Goal: Navigation & Orientation: Find specific page/section

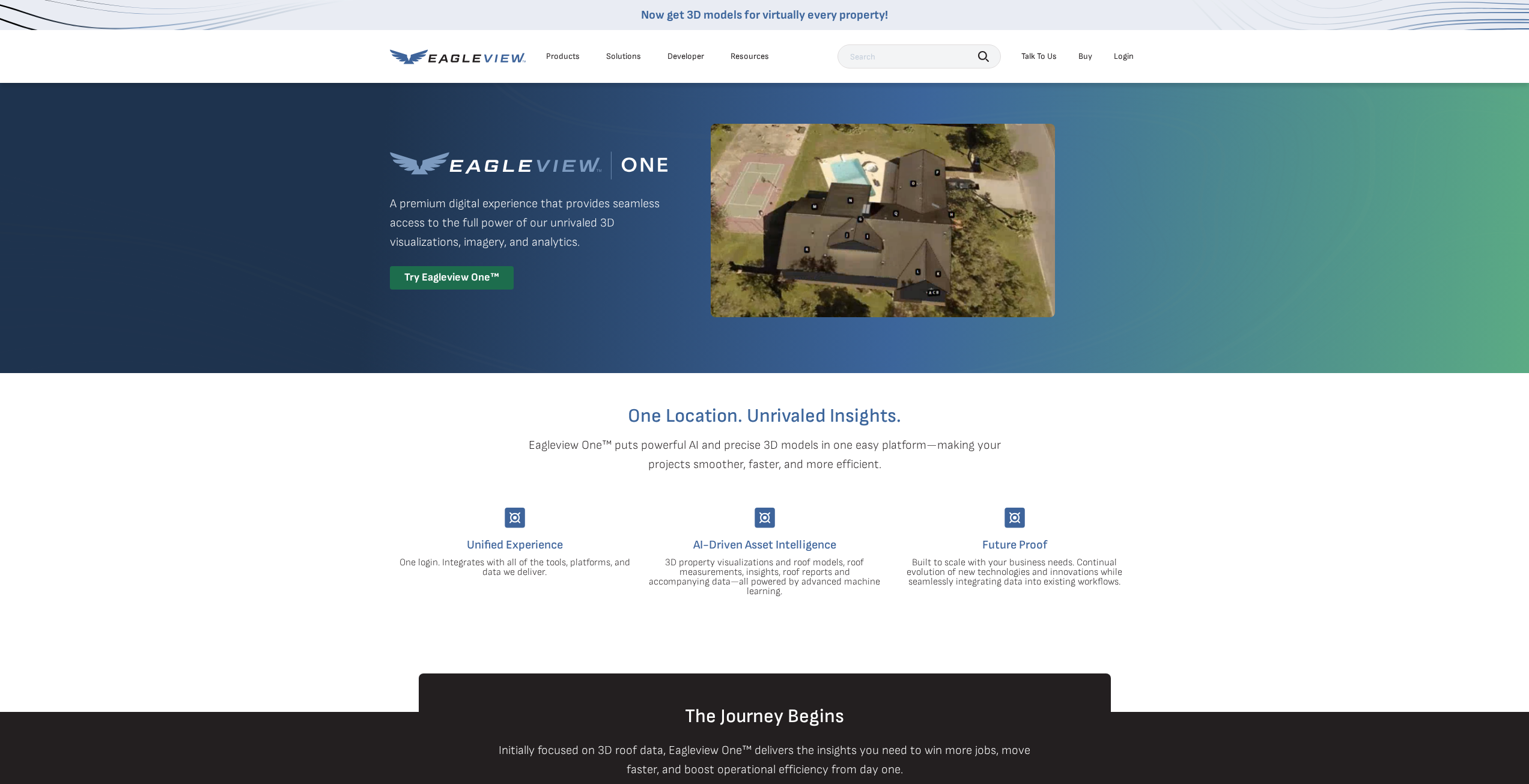
click at [562, 57] on div "Products" at bounding box center [563, 56] width 33 height 11
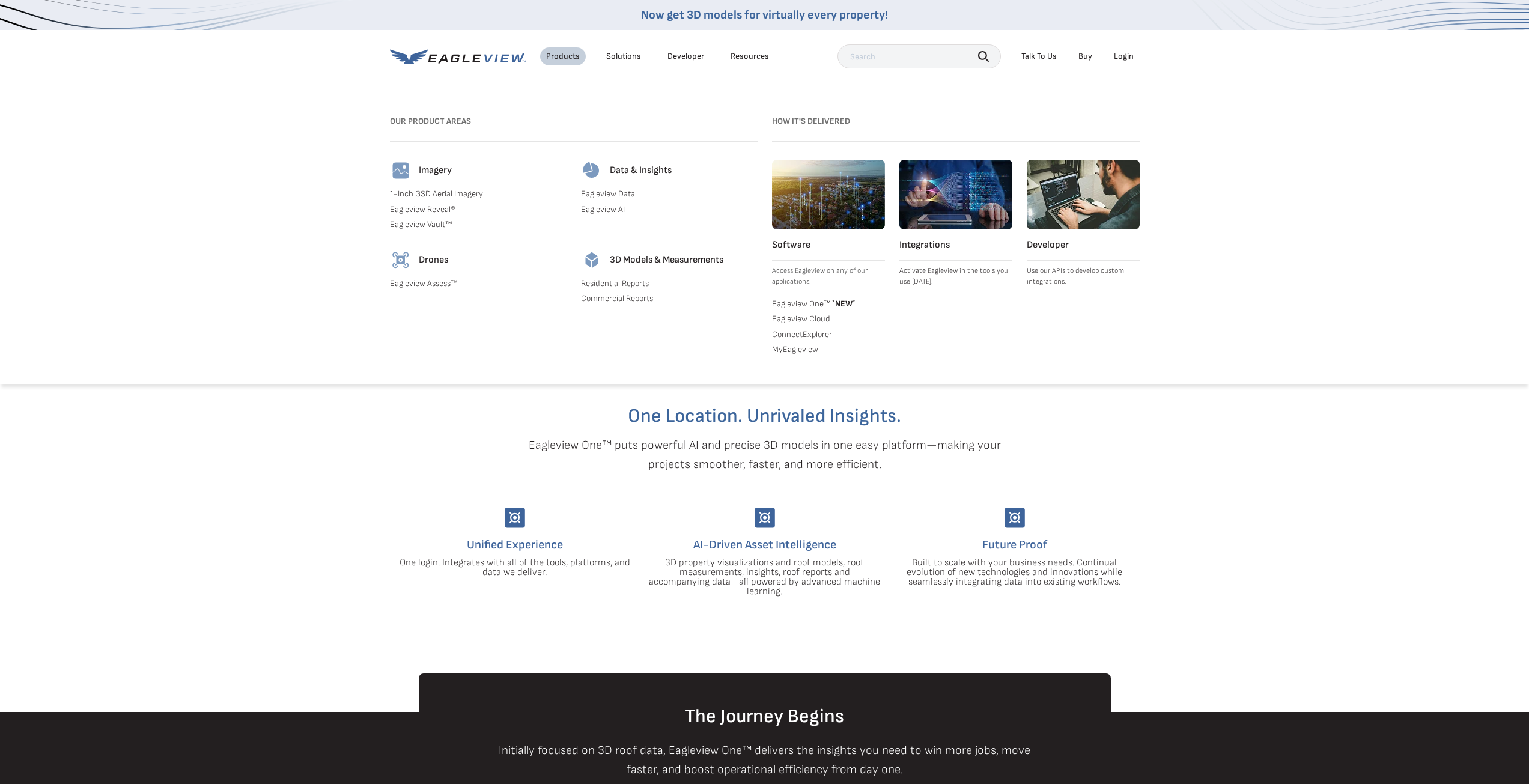
click at [434, 172] on h4 "Imagery" at bounding box center [435, 171] width 33 height 12
click at [393, 167] on img at bounding box center [401, 171] width 22 height 22
click at [1127, 55] on div "Login" at bounding box center [1123, 56] width 20 height 11
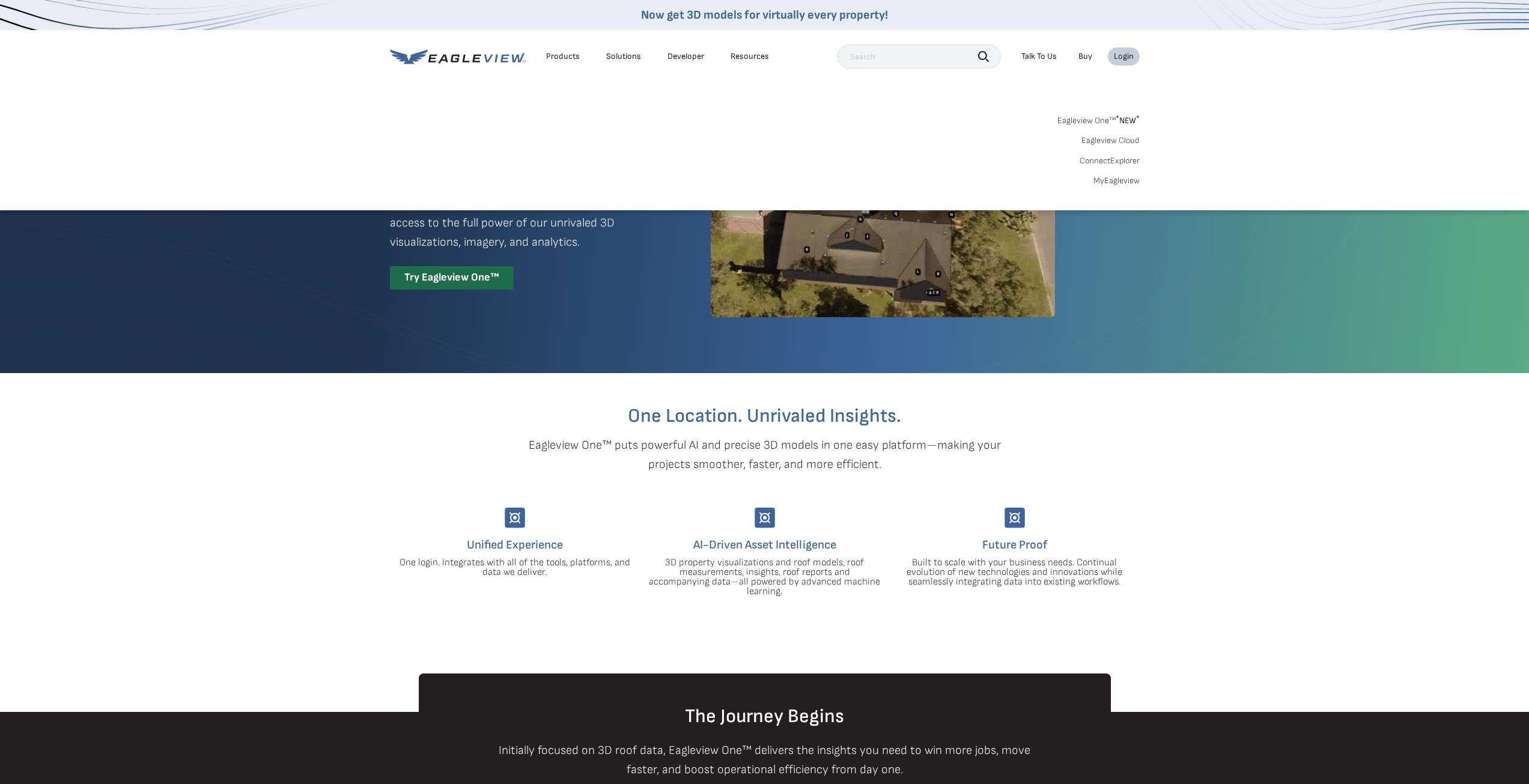
click at [1127, 160] on link "ConnectExplorer" at bounding box center [1109, 161] width 60 height 11
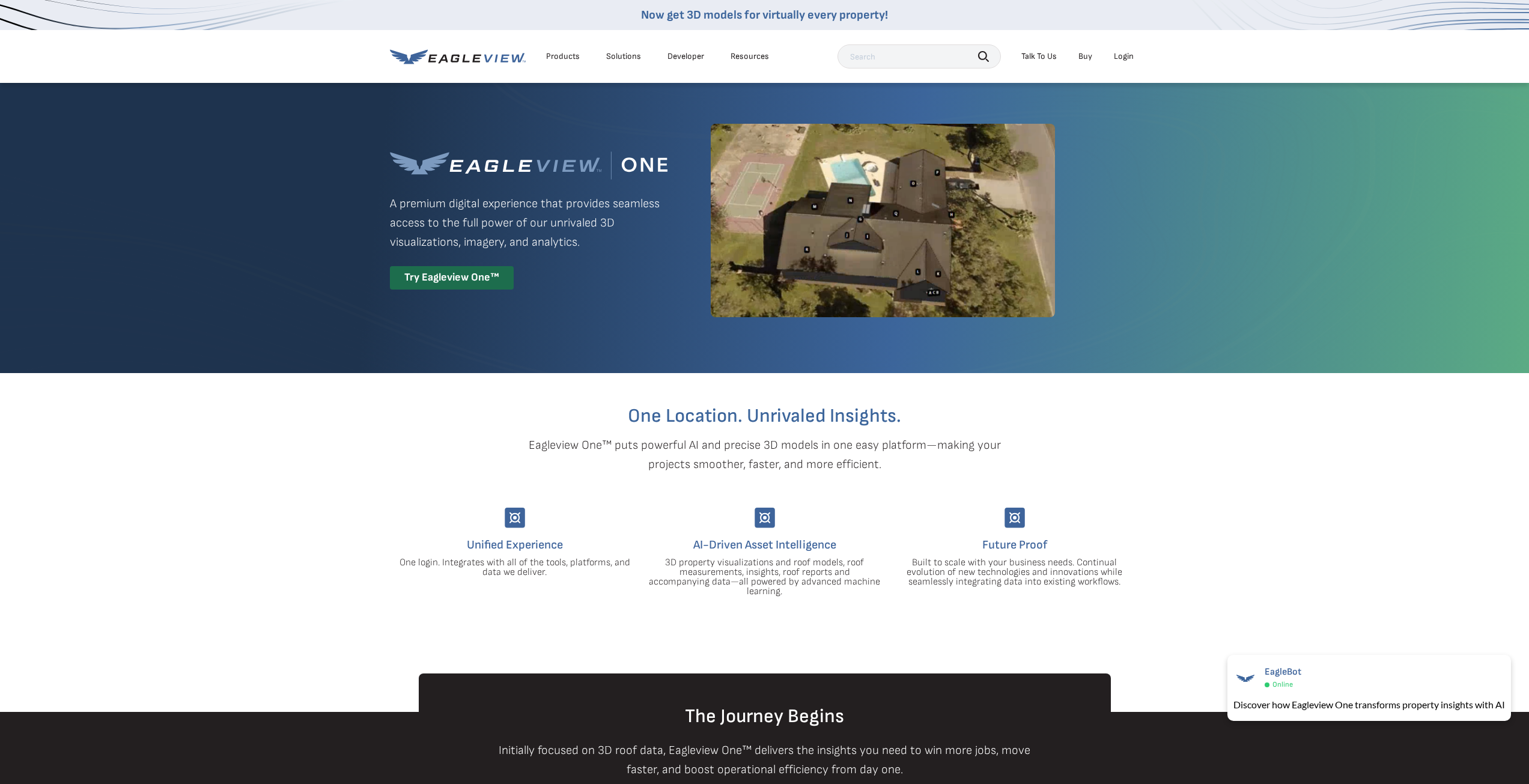
click at [1129, 57] on div "Login" at bounding box center [1123, 56] width 20 height 11
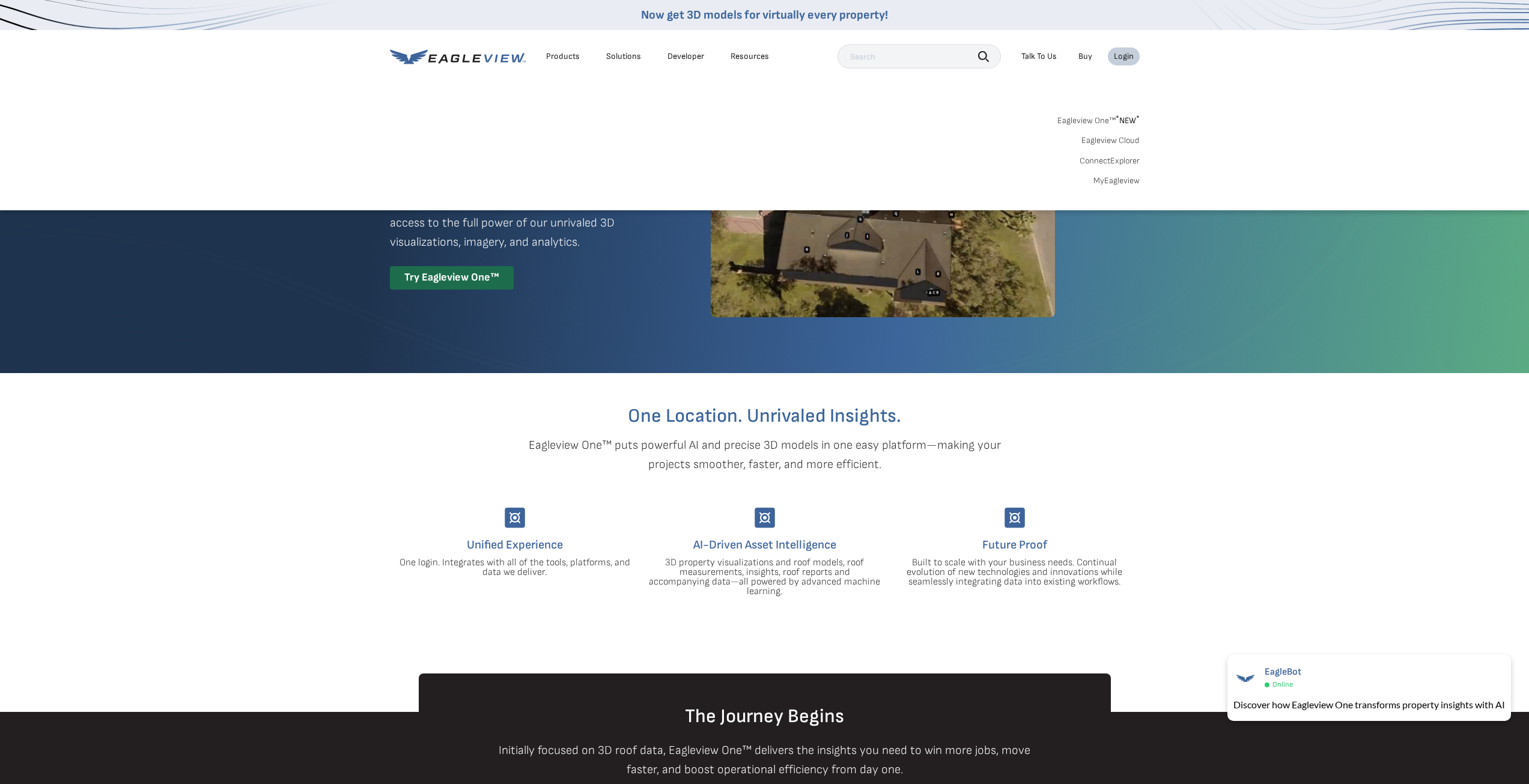
click at [1100, 158] on link "ConnectExplorer" at bounding box center [1109, 161] width 60 height 11
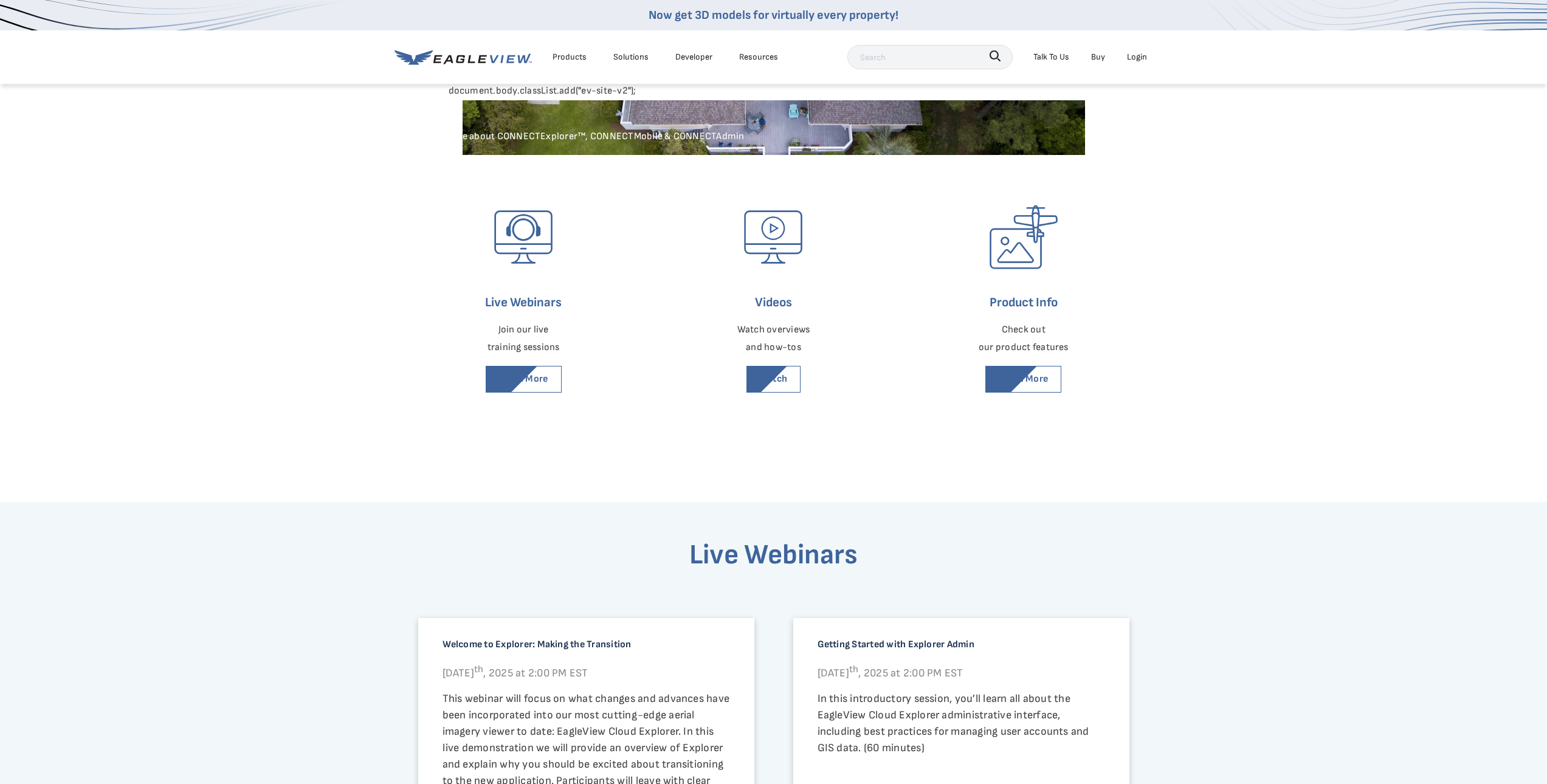
click at [1144, 57] on div "Login" at bounding box center [1137, 57] width 20 height 15
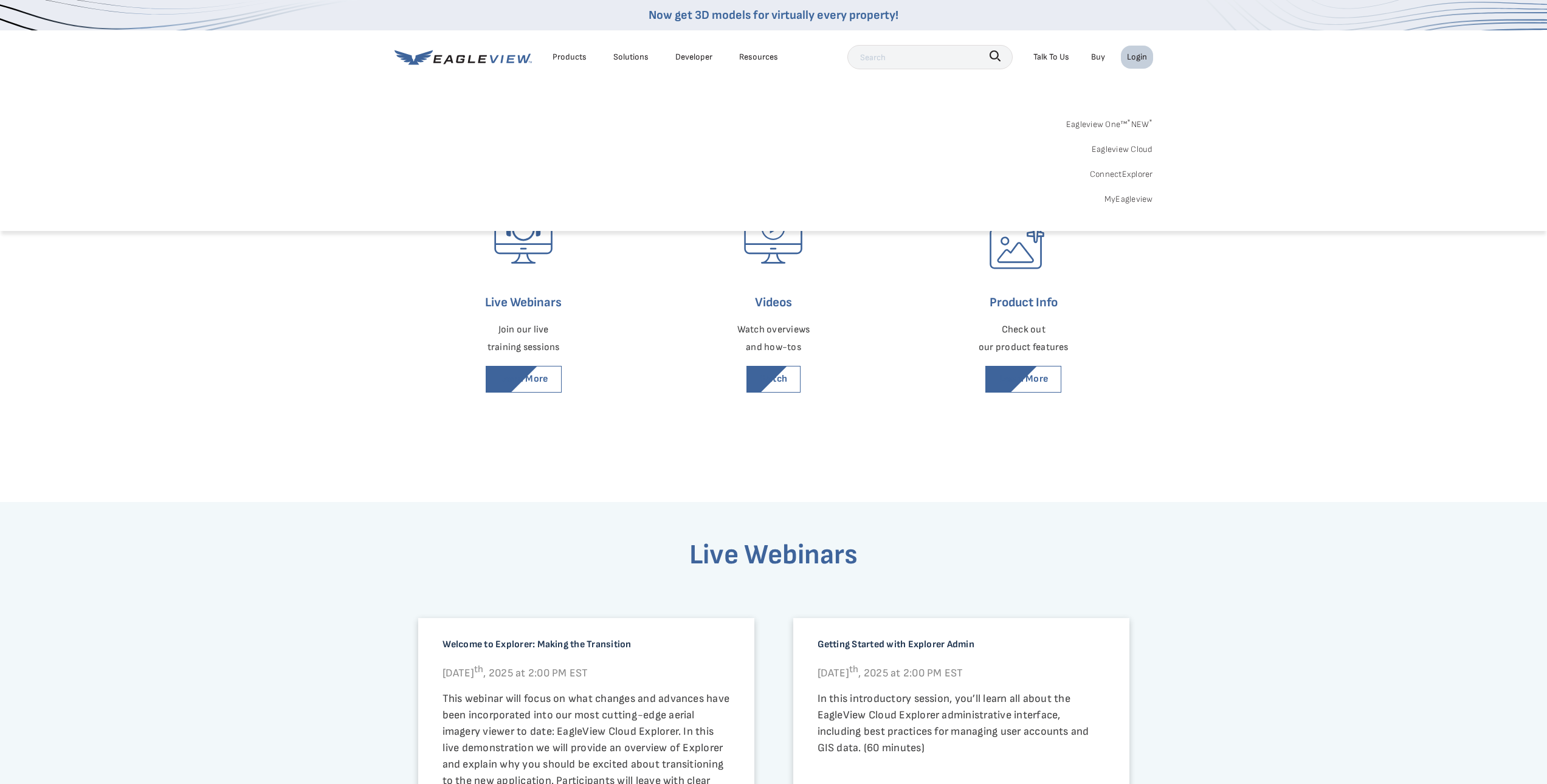
click at [1107, 177] on link "ConnectExplorer" at bounding box center [1121, 174] width 63 height 15
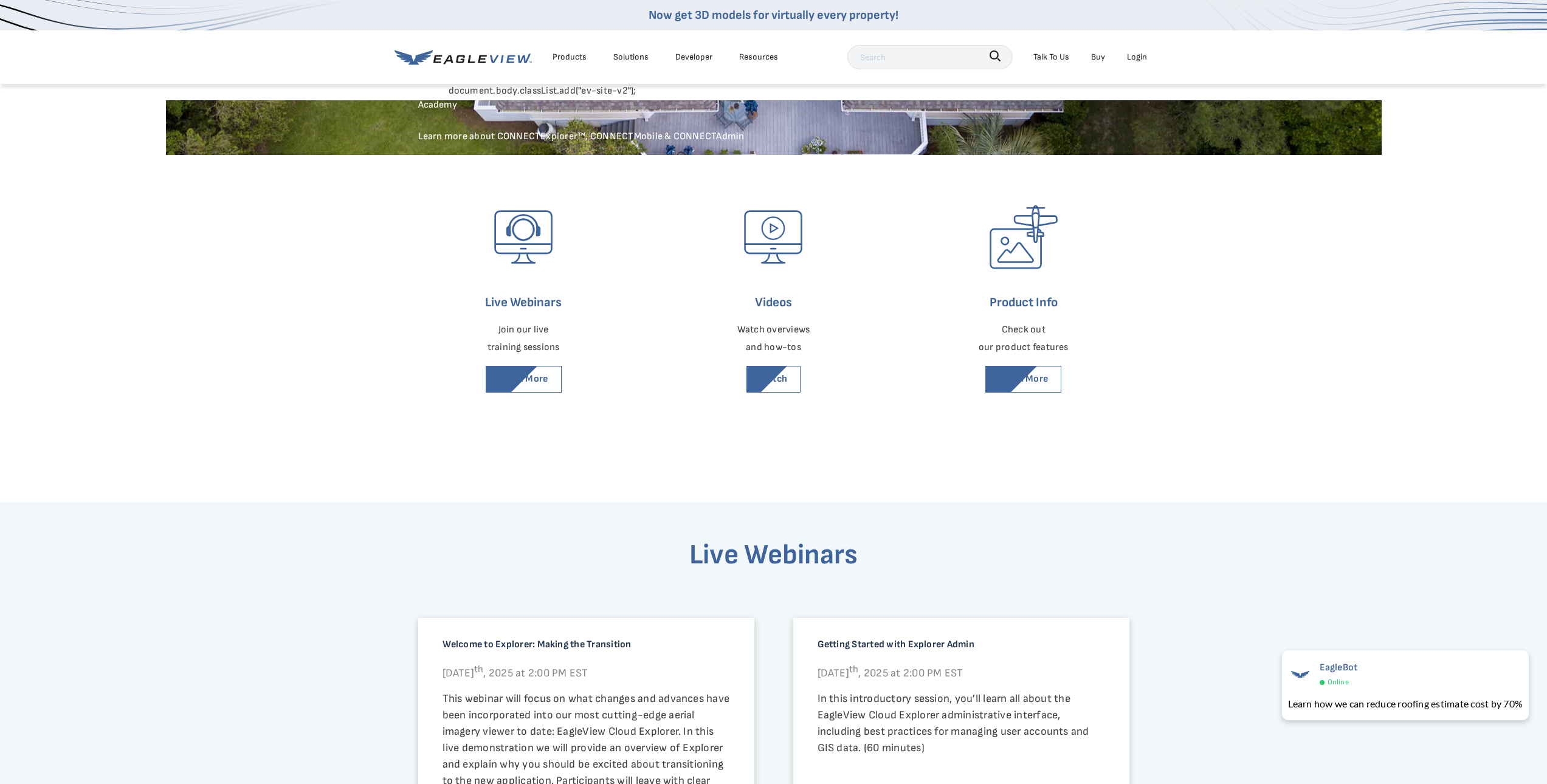
click at [574, 59] on div "Products" at bounding box center [569, 57] width 34 height 15
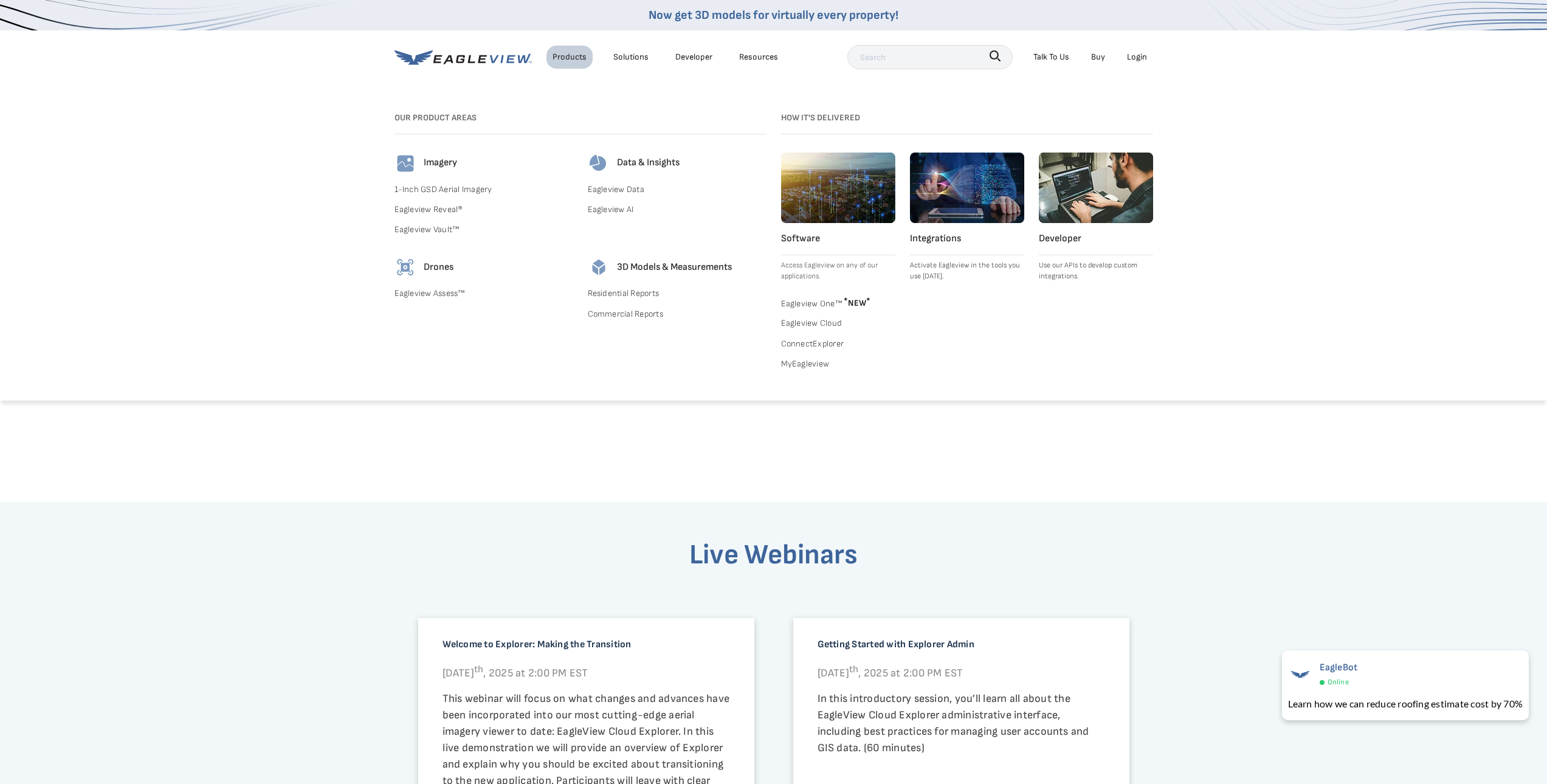
click at [568, 59] on div "Products" at bounding box center [569, 57] width 34 height 15
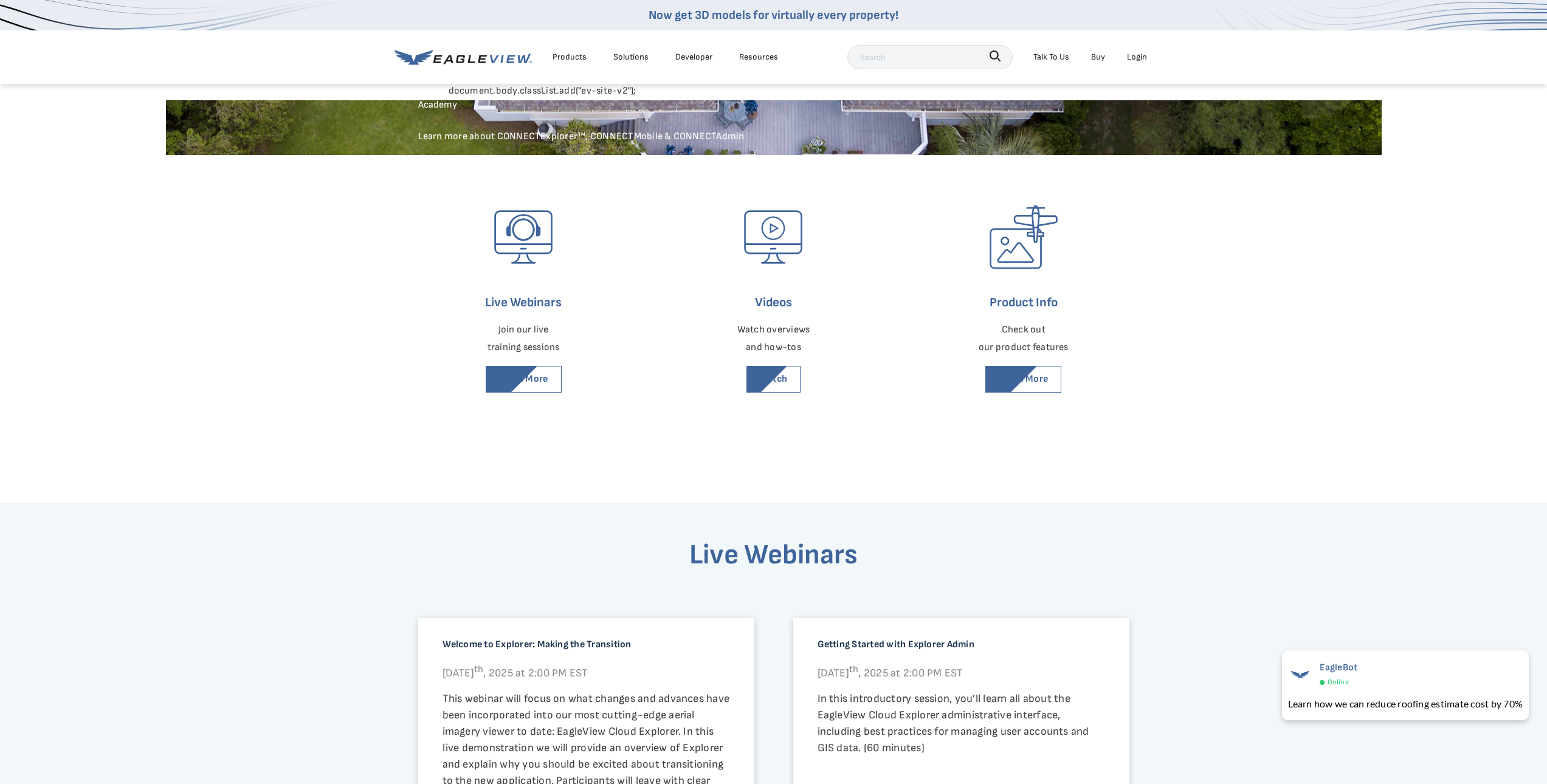
click at [562, 58] on div "Products" at bounding box center [569, 57] width 34 height 15
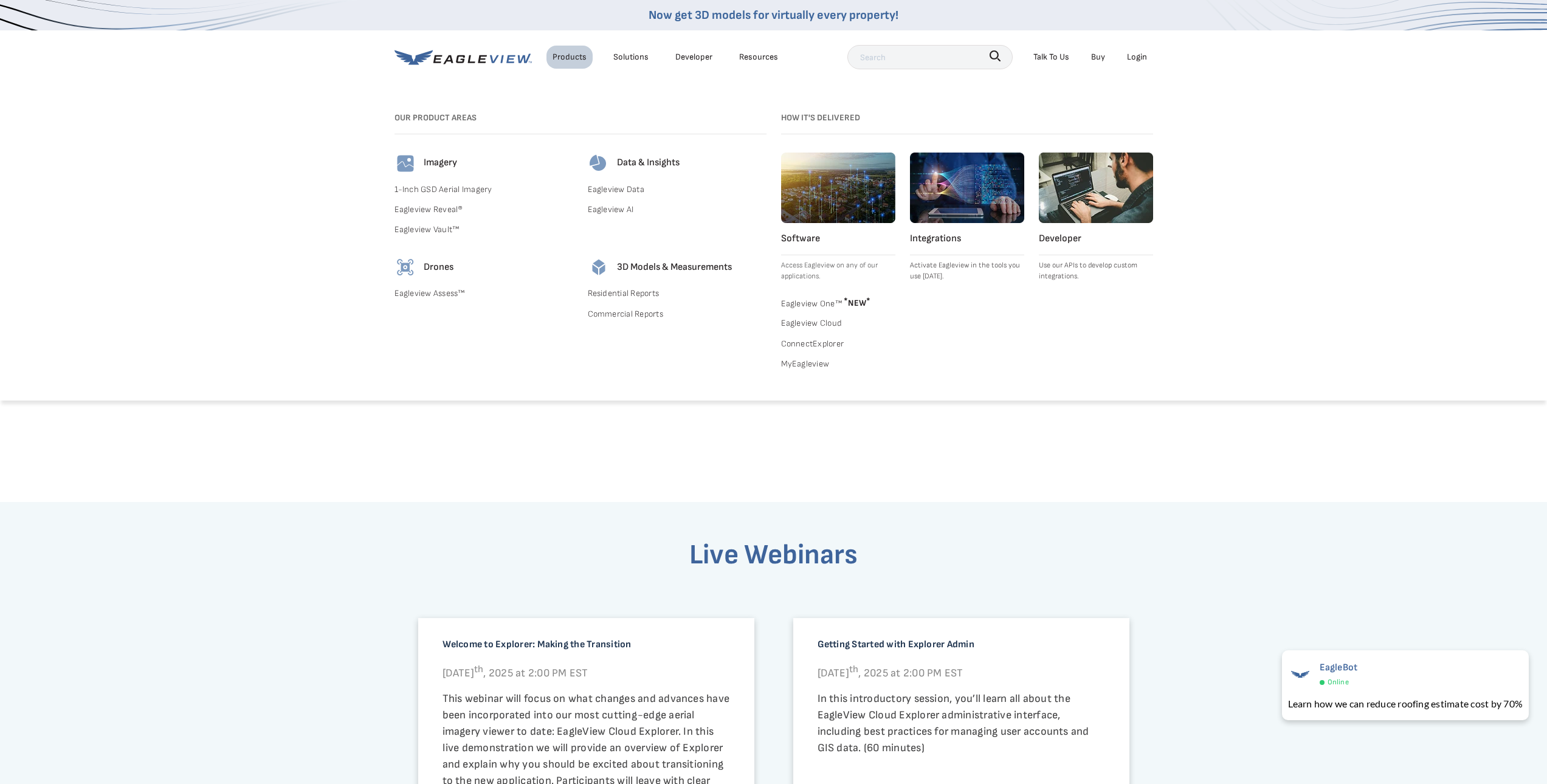
click at [799, 342] on link "ConnectExplorer" at bounding box center [838, 343] width 114 height 15
